Goal: Answer question/provide support

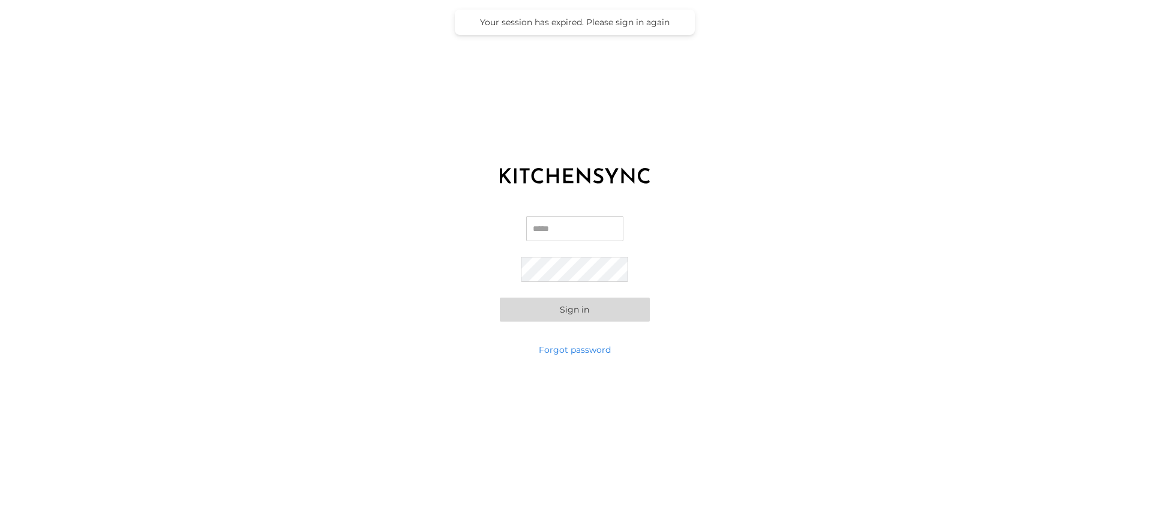
type input "**********"
click at [572, 312] on button "Sign in" at bounding box center [575, 309] width 150 height 24
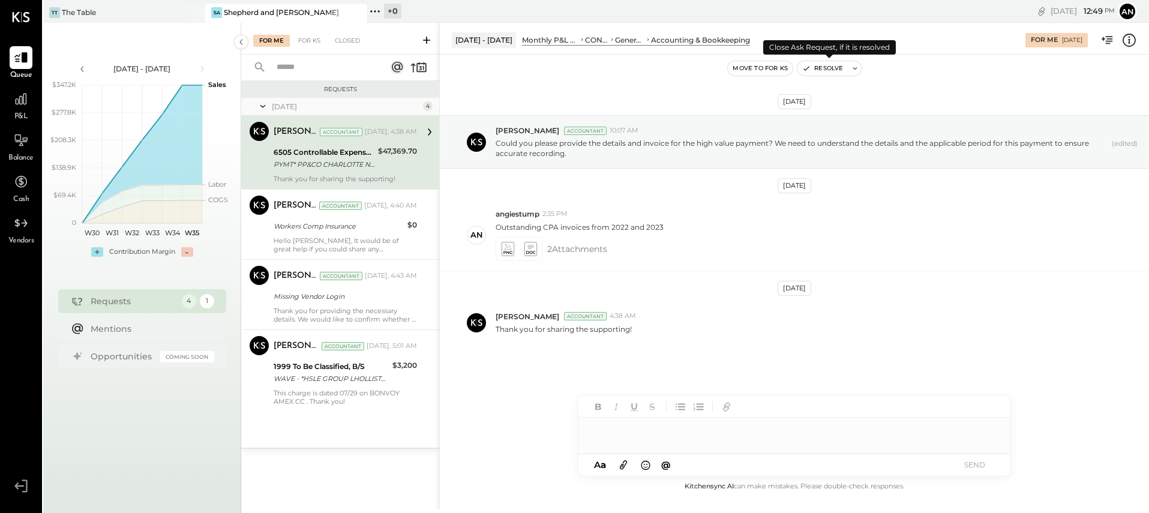
click at [820, 71] on button "Resolve" at bounding box center [822, 68] width 50 height 14
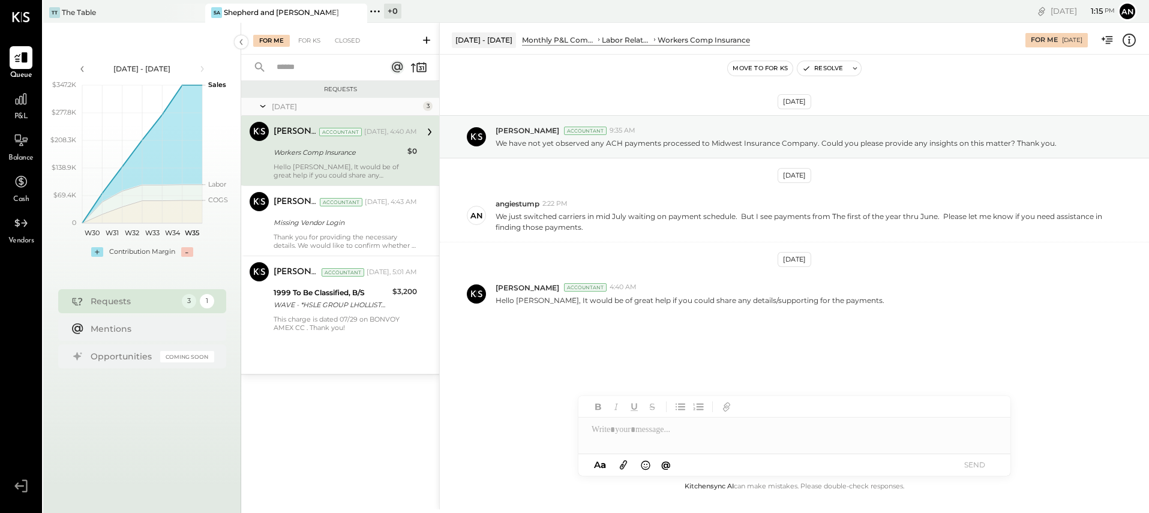
click at [665, 437] on div at bounding box center [794, 429] width 432 height 24
click at [621, 469] on icon at bounding box center [623, 465] width 13 height 14
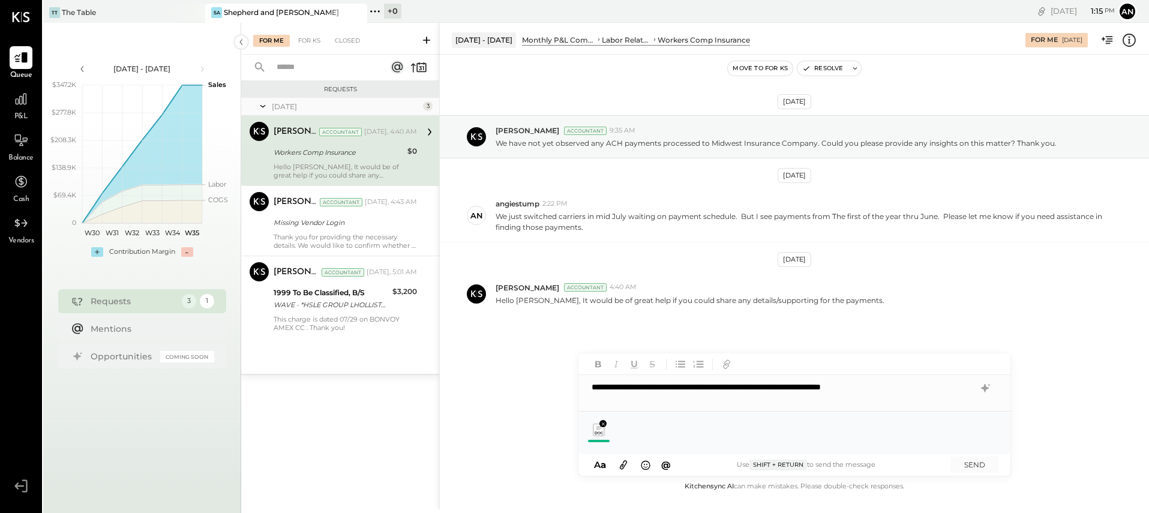
click at [620, 461] on icon at bounding box center [623, 465] width 13 height 14
click at [626, 459] on icon at bounding box center [623, 465] width 13 height 14
click at [627, 468] on icon at bounding box center [623, 465] width 13 height 14
click at [624, 459] on icon at bounding box center [623, 465] width 13 height 14
click at [620, 463] on icon at bounding box center [623, 465] width 13 height 14
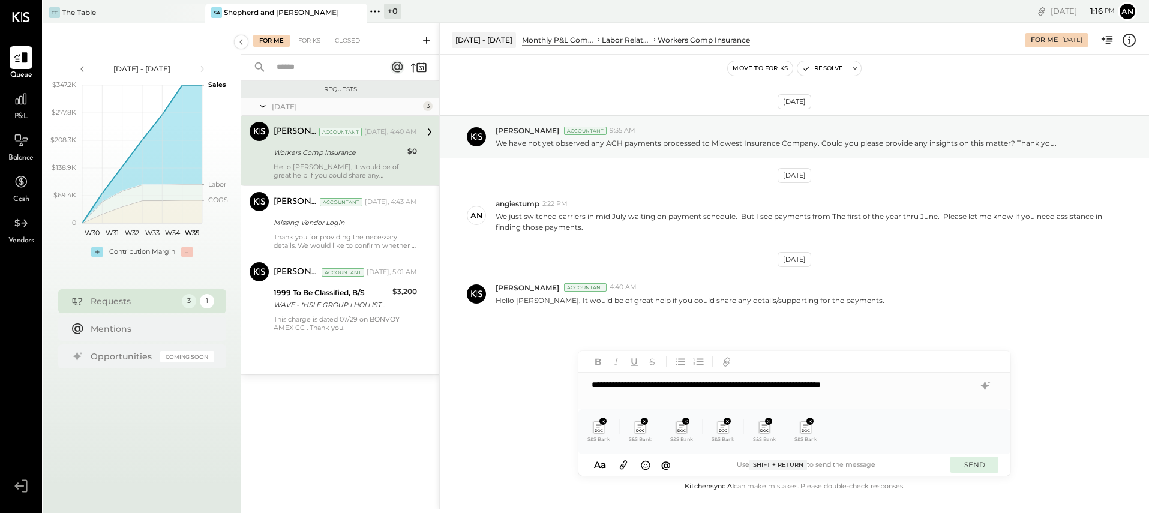
click at [987, 464] on button "SEND" at bounding box center [974, 464] width 48 height 16
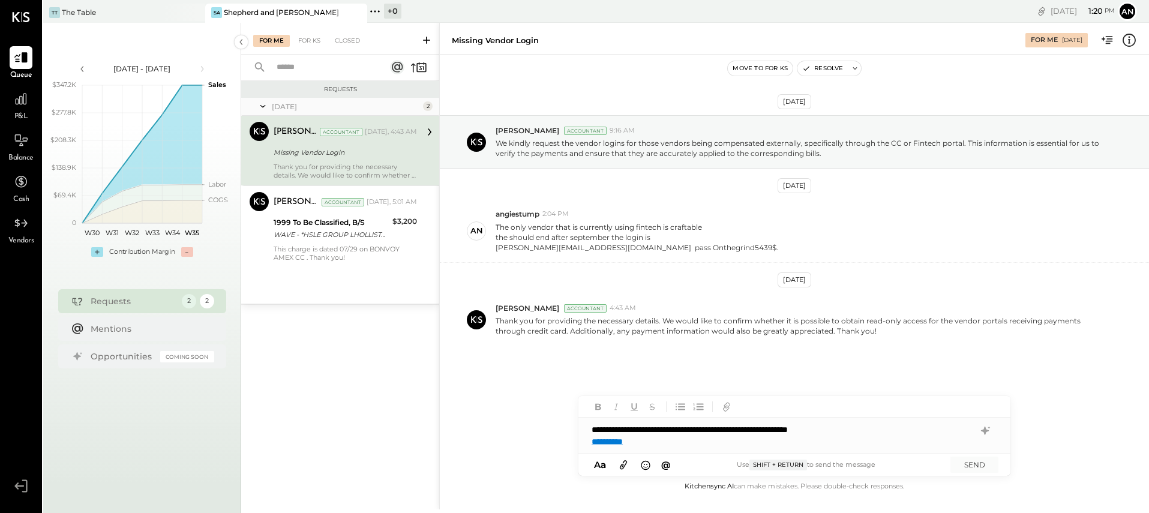
click at [878, 431] on div "**********" at bounding box center [794, 435] width 432 height 36
